Goal: Find specific page/section: Find specific page/section

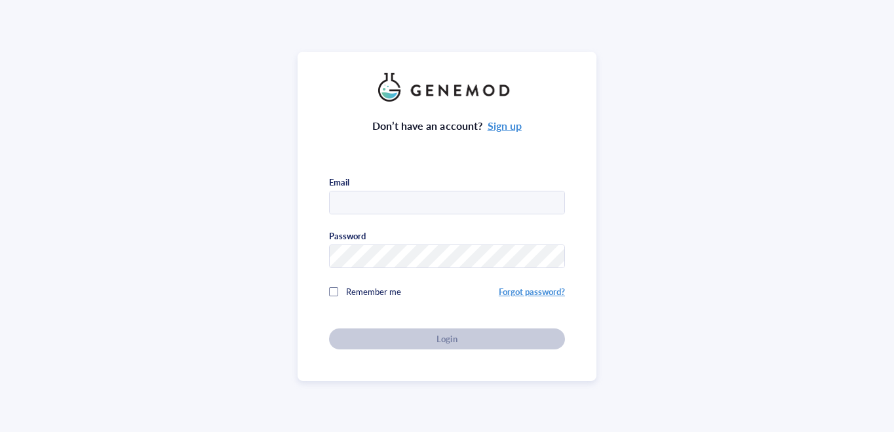
type input "[EMAIL_ADDRESS][DOMAIN_NAME]"
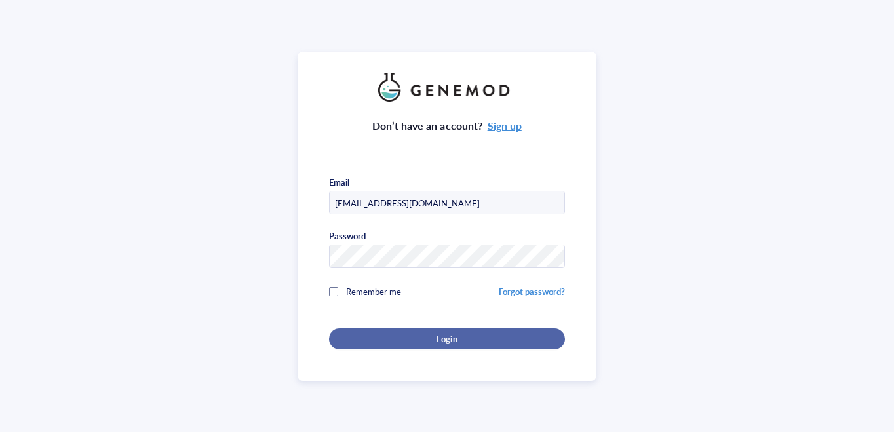
click at [429, 333] on div "Login" at bounding box center [447, 339] width 194 height 12
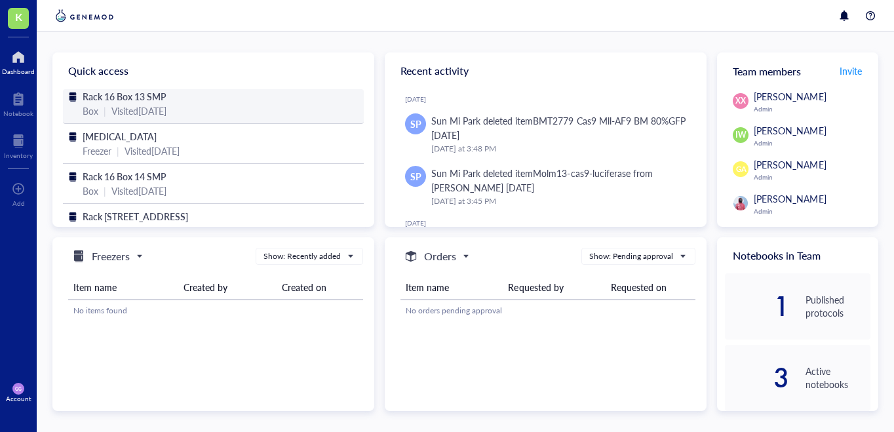
click at [149, 94] on span "Rack 16 Box 13 SMP" at bounding box center [125, 96] width 84 height 13
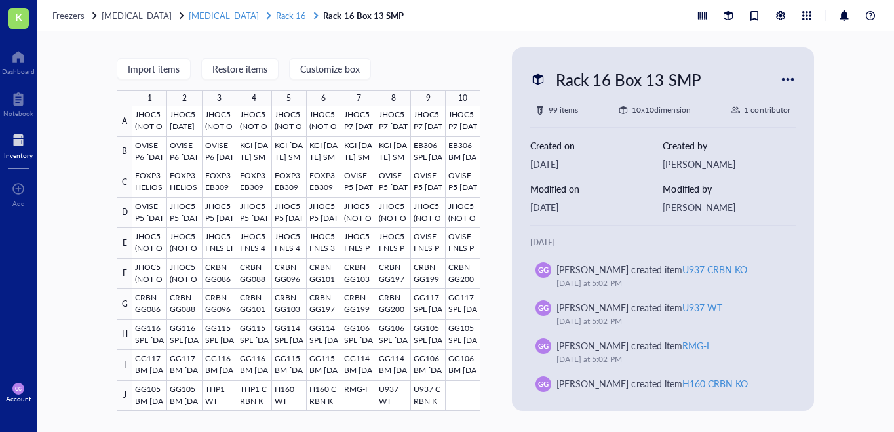
click at [276, 18] on span "Rack 16" at bounding box center [291, 15] width 30 height 12
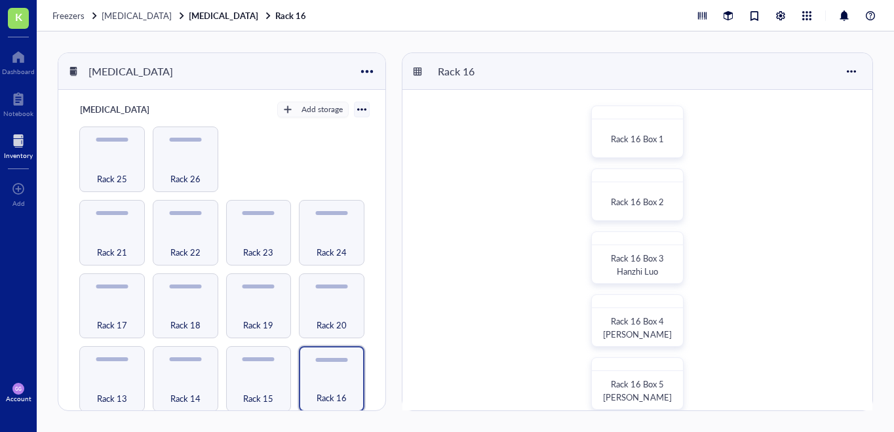
scroll to position [581, 0]
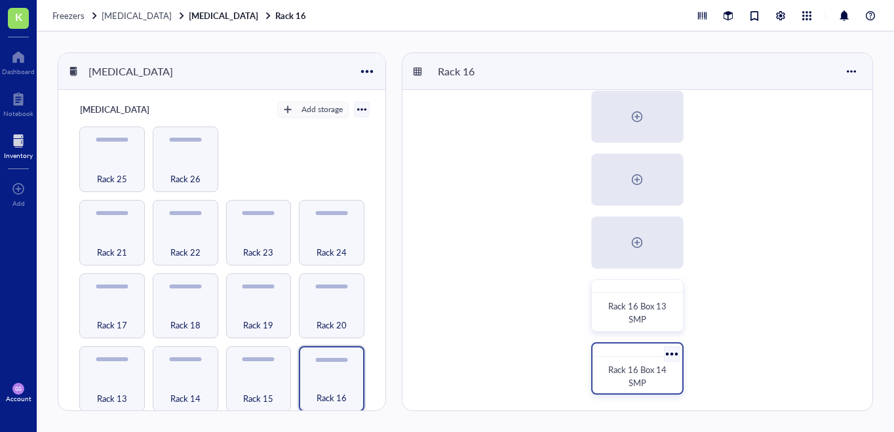
click at [658, 387] on div "Rack 16 Box 14 SMP" at bounding box center [637, 376] width 69 height 26
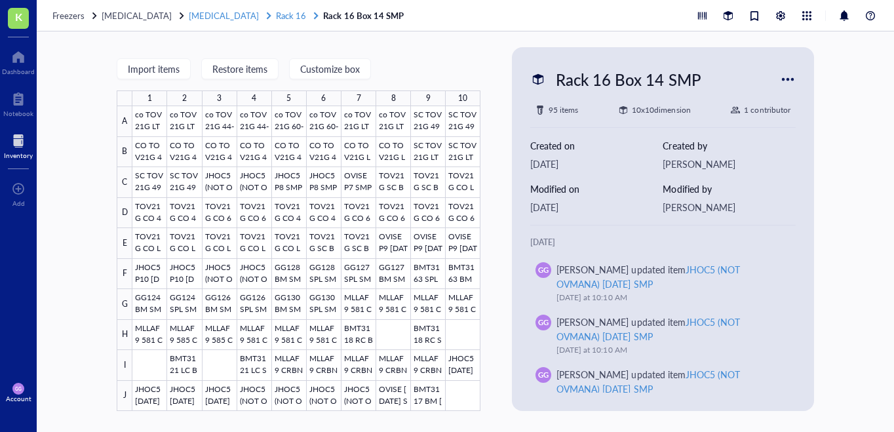
click at [276, 14] on span "Rack 16" at bounding box center [291, 15] width 30 height 12
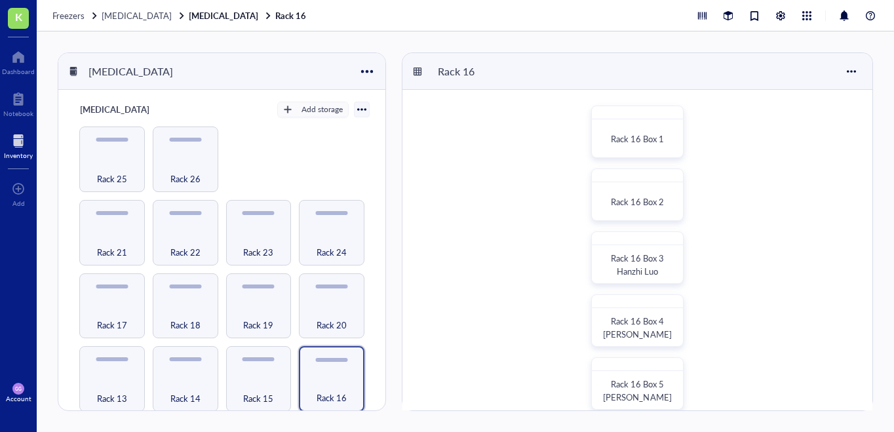
scroll to position [581, 0]
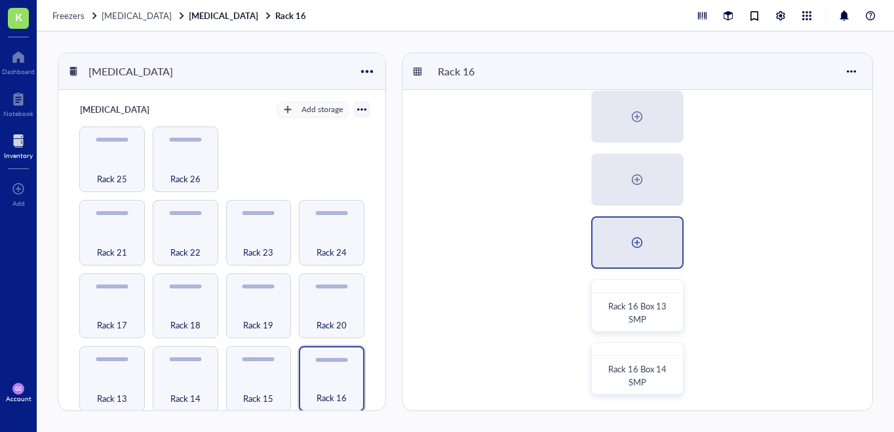
click at [642, 241] on div at bounding box center [637, 242] width 21 height 21
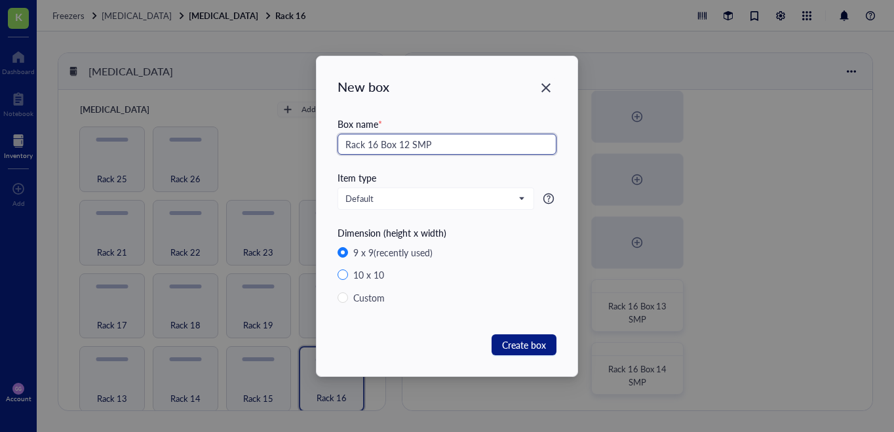
type input "Rack 16 Box 12 SMP"
click at [344, 273] on input "10 x 10" at bounding box center [343, 274] width 10 height 10
radio input "true"
radio input "false"
